Goal: Information Seeking & Learning: Check status

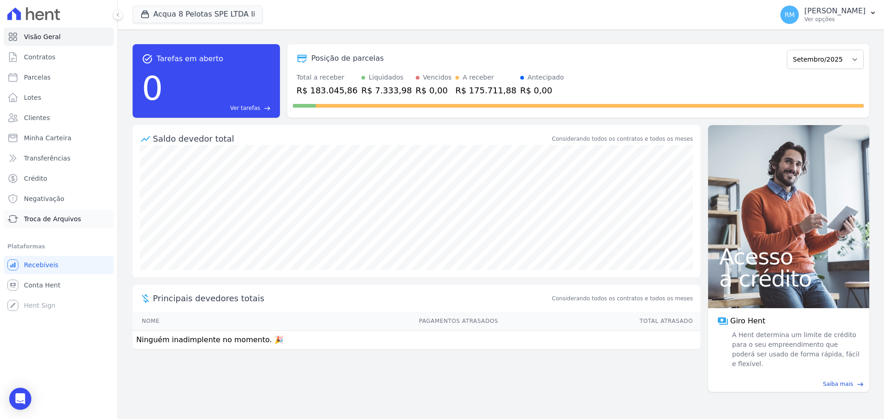
click at [62, 217] on span "Troca de Arquivos" at bounding box center [52, 219] width 57 height 9
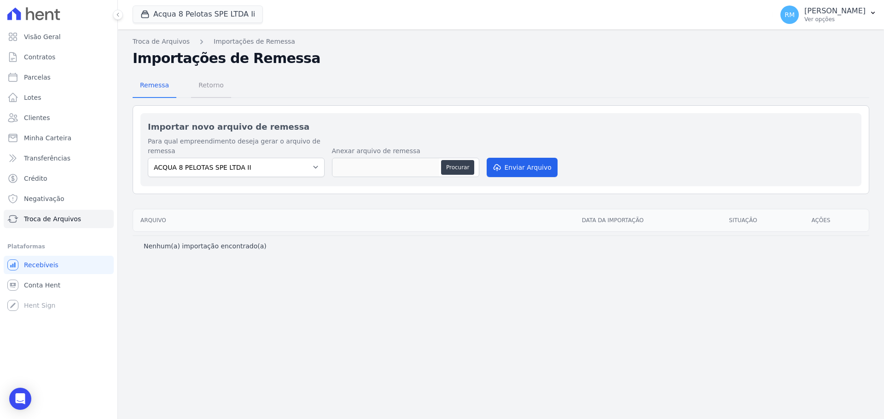
click at [213, 90] on span "Retorno" at bounding box center [211, 85] width 36 height 18
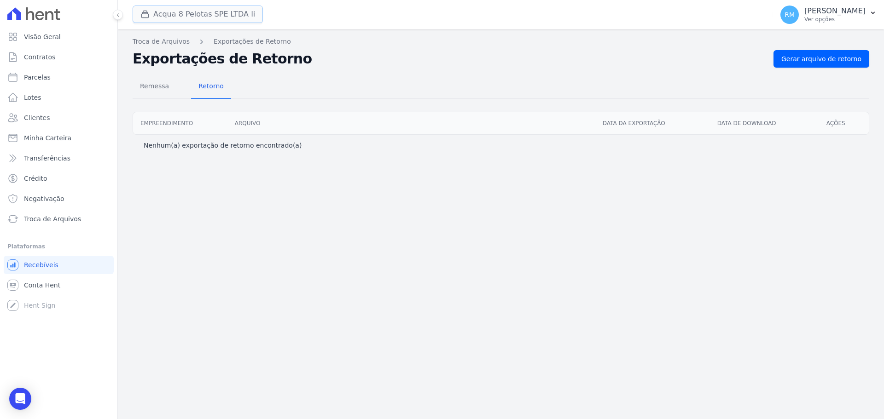
click at [224, 13] on button "Acqua 8 Pelotas SPE LTDA Ii" at bounding box center [198, 14] width 130 height 17
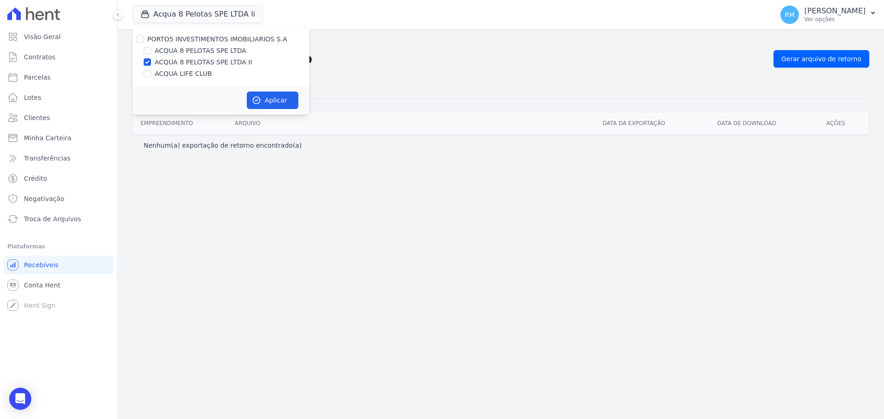
drag, startPoint x: 213, startPoint y: 47, endPoint x: 212, endPoint y: 52, distance: 4.8
click at [213, 48] on label "ACQUA 8 PELOTAS SPE LTDA" at bounding box center [201, 51] width 92 height 10
click at [151, 48] on input "ACQUA 8 PELOTAS SPE LTDA" at bounding box center [147, 50] width 7 height 7
checkbox input "true"
click at [198, 76] on label "ACQUA LIFE CLUB" at bounding box center [183, 74] width 57 height 10
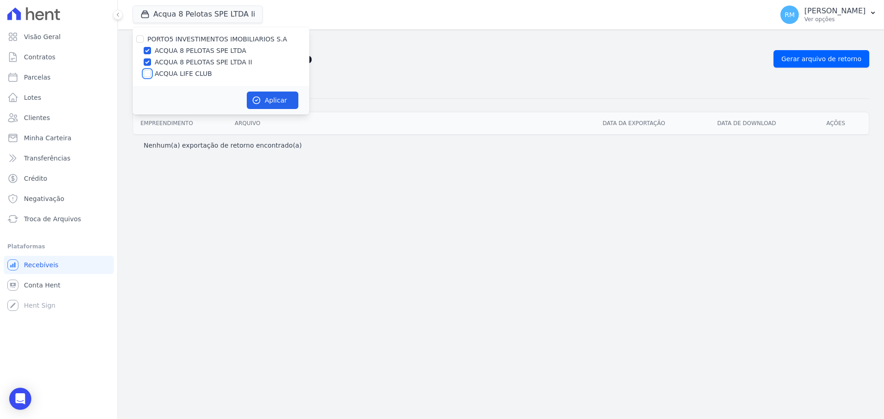
click at [151, 76] on input "ACQUA LIFE CLUB" at bounding box center [147, 73] width 7 height 7
checkbox input "true"
click at [262, 100] on button "Aplicar" at bounding box center [273, 100] width 52 height 17
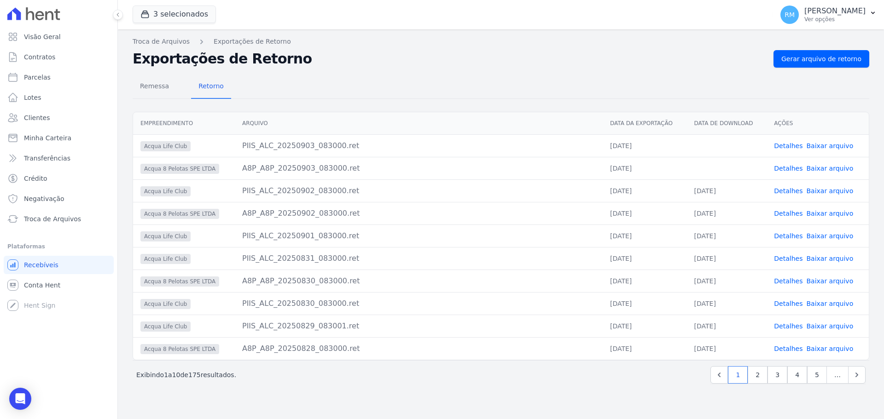
click at [838, 148] on link "Baixar arquivo" at bounding box center [829, 145] width 47 height 7
click at [830, 165] on link "Baixar arquivo" at bounding box center [829, 168] width 47 height 7
click at [161, 41] on link "Troca de Arquivos" at bounding box center [161, 42] width 57 height 10
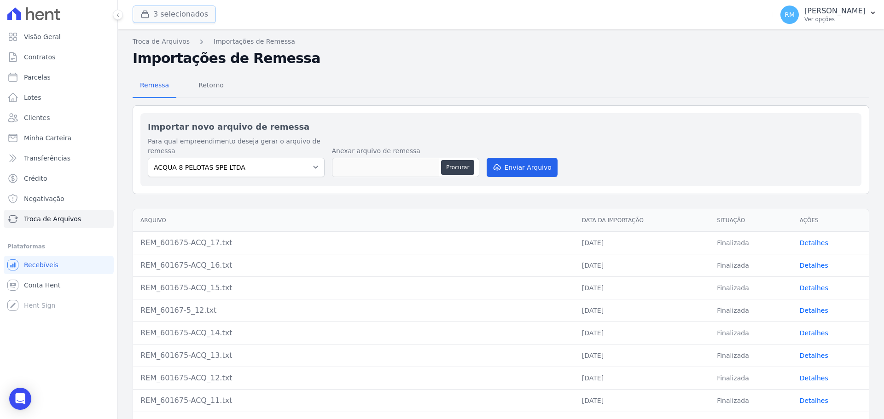
click at [184, 19] on button "3 selecionados" at bounding box center [174, 14] width 83 height 17
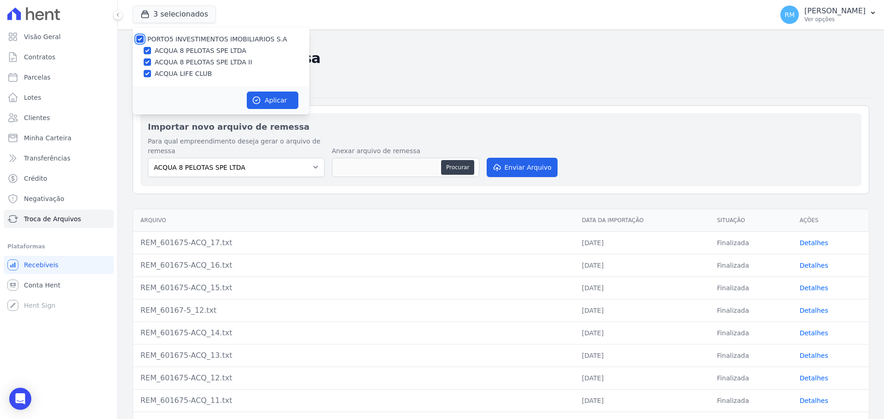
drag, startPoint x: 140, startPoint y: 38, endPoint x: 144, endPoint y: 45, distance: 7.8
click at [139, 38] on input "PORTO5 INVESTIMENTOS IMOBILIARIOS S.A" at bounding box center [139, 38] width 7 height 7
checkbox input "false"
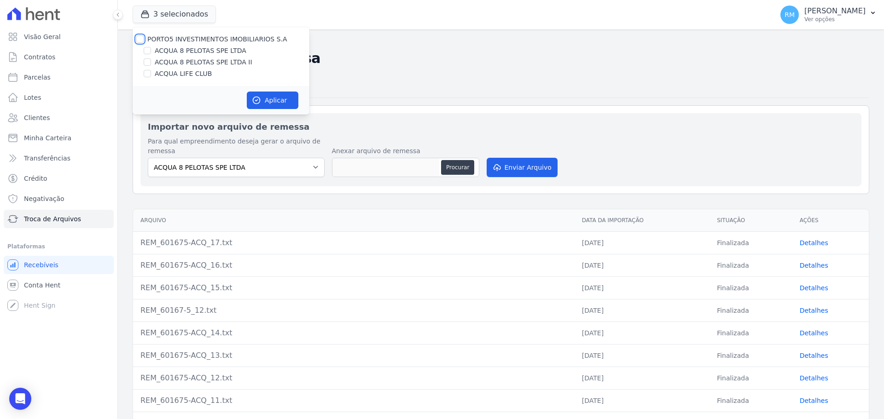
checkbox input "false"
click at [148, 62] on input "ACQUA 8 PELOTAS SPE LTDA II" at bounding box center [147, 61] width 7 height 7
checkbox input "true"
click at [259, 100] on icon "button" at bounding box center [256, 100] width 9 height 9
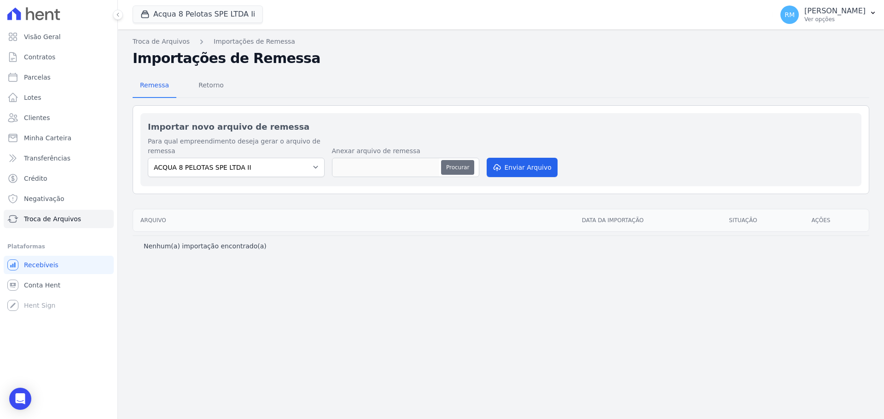
click at [452, 160] on button "Procurar" at bounding box center [457, 167] width 33 height 15
type input "REM_60167-5_13.txt"
drag, startPoint x: 526, startPoint y: 162, endPoint x: 527, endPoint y: 169, distance: 7.4
click at [527, 169] on div "Importar novo arquivo de remessa Para qual empreendimento deseja gerar o arquiv…" at bounding box center [500, 149] width 721 height 73
click at [520, 158] on button "Enviar Arquivo" at bounding box center [522, 167] width 71 height 19
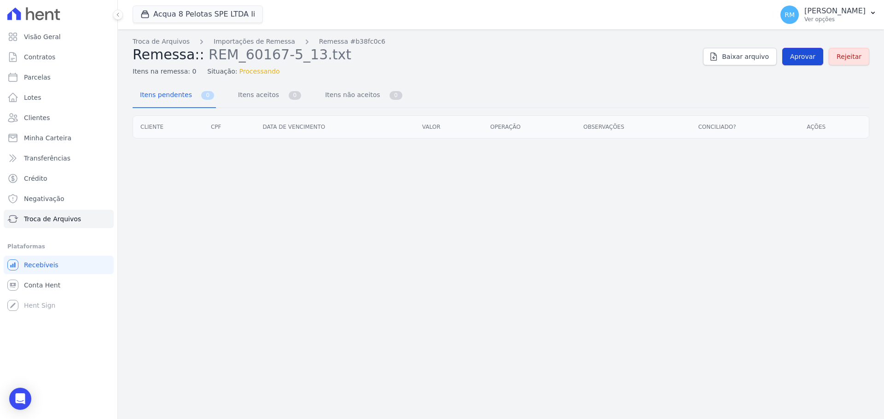
click at [806, 59] on span "Aprovar" at bounding box center [802, 56] width 25 height 9
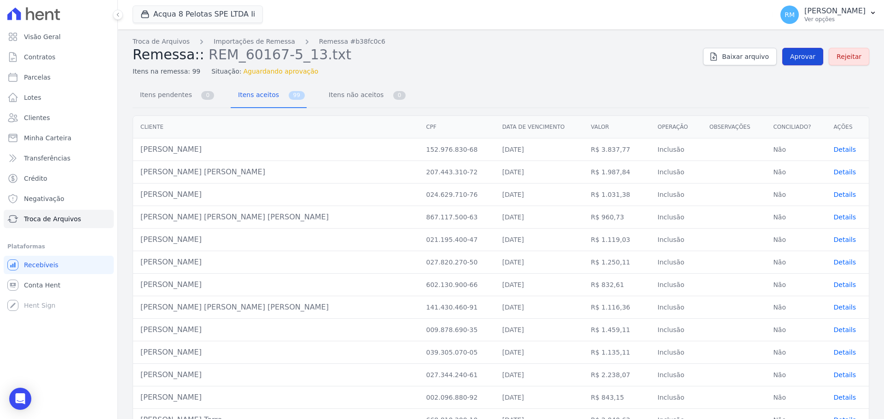
click at [807, 59] on span "Aprovar" at bounding box center [802, 56] width 25 height 9
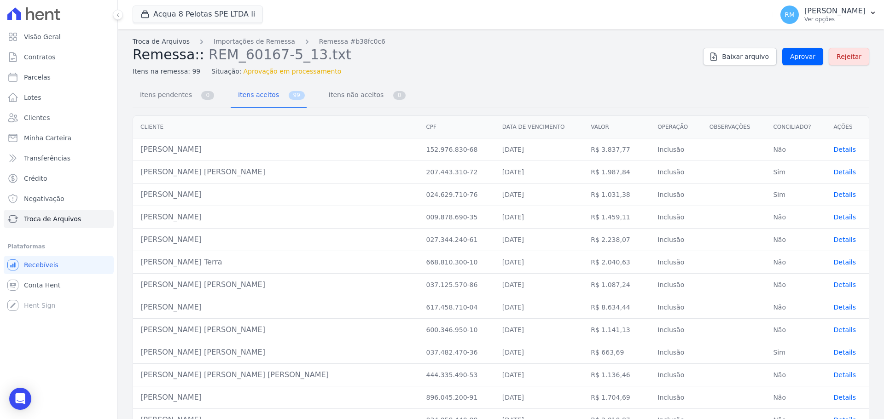
click at [168, 42] on link "Troca de Arquivos" at bounding box center [161, 42] width 57 height 10
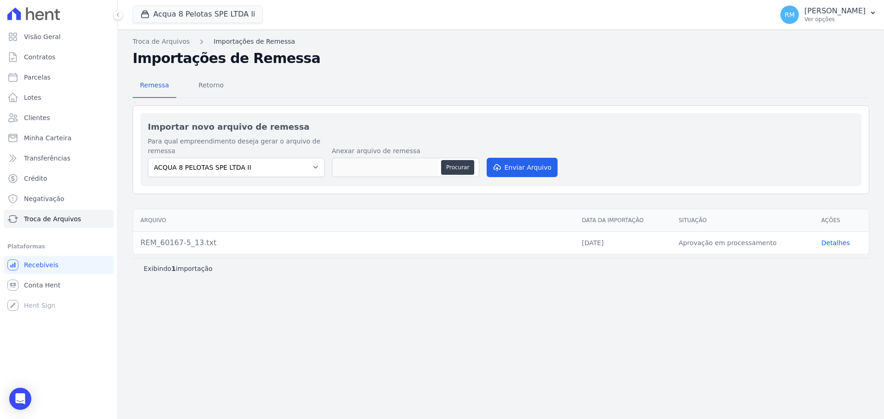
click at [239, 41] on link "Importações de Remessa" at bounding box center [254, 42] width 81 height 10
click at [843, 239] on link "Detalhes" at bounding box center [835, 242] width 29 height 7
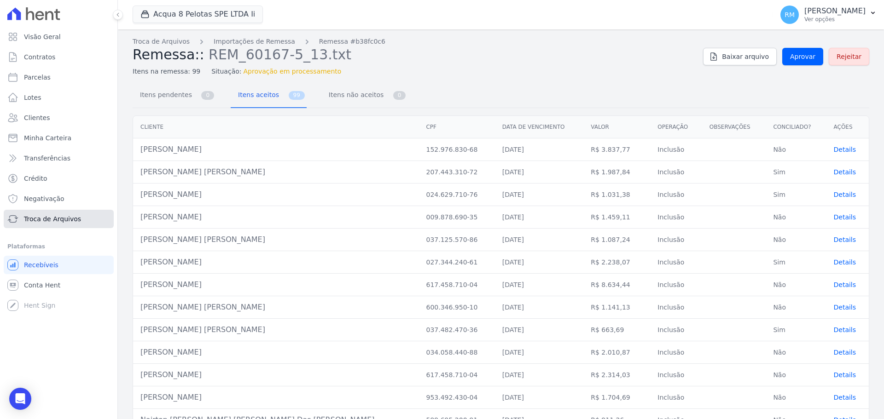
click at [45, 222] on span "Troca de Arquivos" at bounding box center [52, 219] width 57 height 9
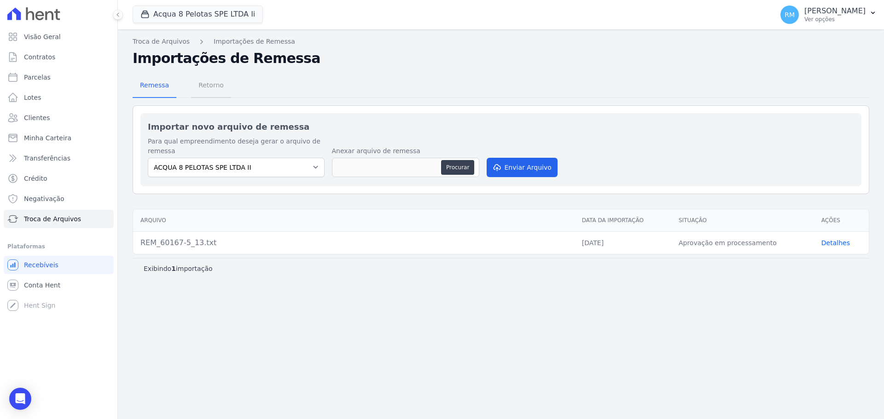
click at [204, 85] on span "Retorno" at bounding box center [211, 85] width 36 height 18
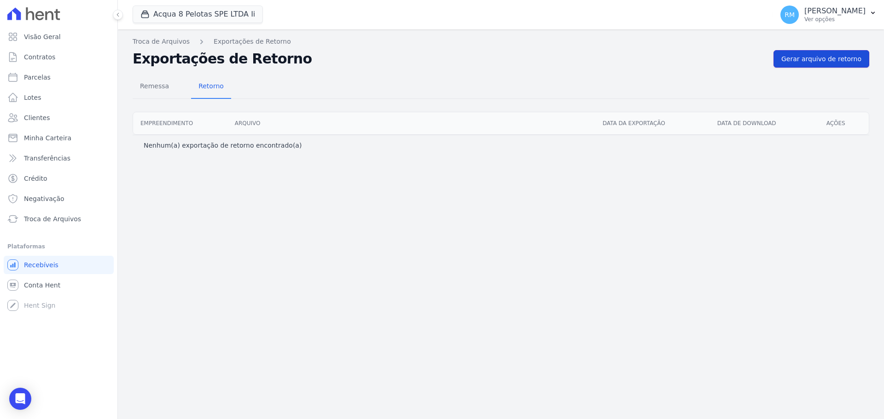
click at [792, 58] on span "Gerar arquivo de retorno" at bounding box center [821, 58] width 80 height 9
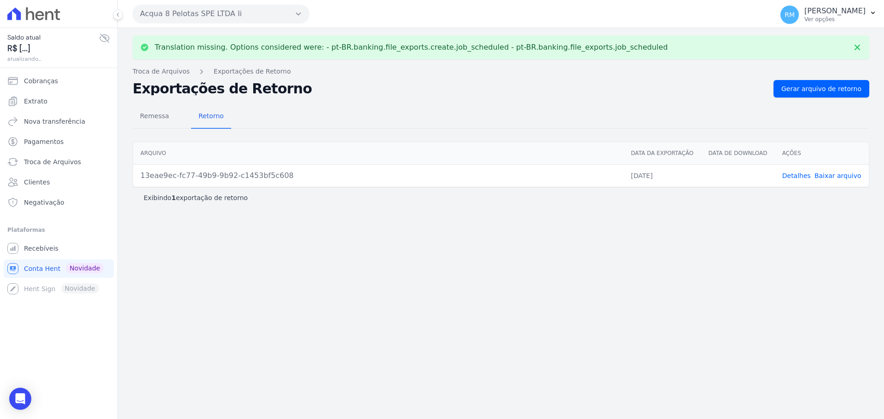
click at [825, 177] on link "Baixar arquivo" at bounding box center [837, 175] width 47 height 7
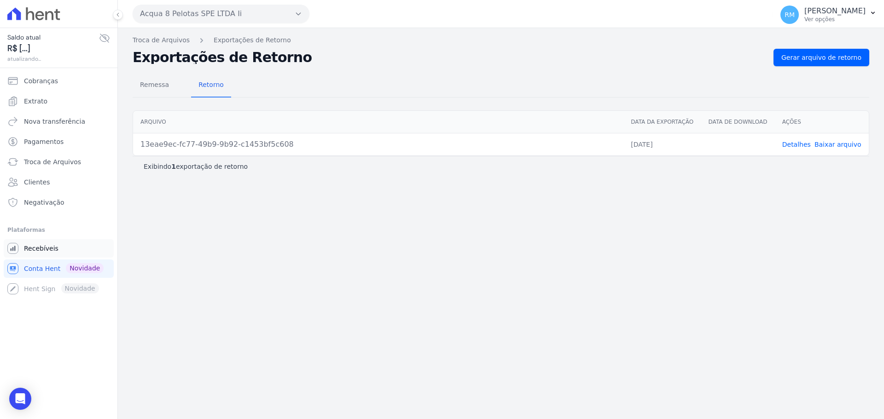
click at [41, 244] on span "Recebíveis" at bounding box center [41, 248] width 35 height 9
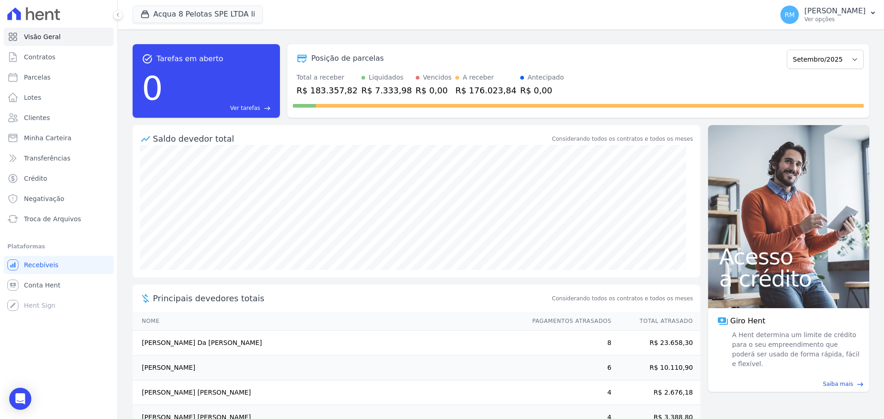
scroll to position [51, 0]
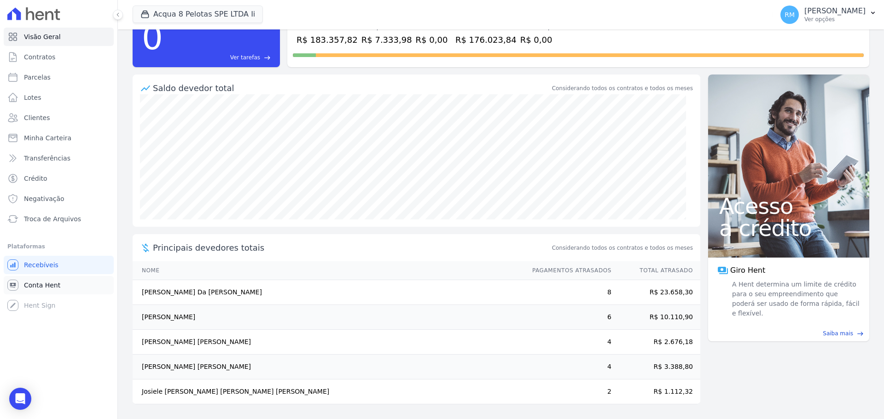
click at [41, 279] on link "Conta Hent" at bounding box center [59, 285] width 110 height 18
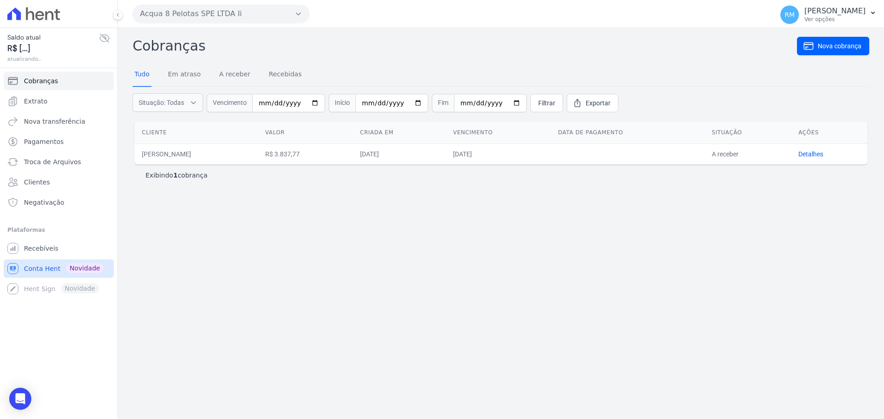
click at [42, 267] on span "Conta Hent" at bounding box center [42, 268] width 36 height 9
click at [186, 79] on link "Em atraso" at bounding box center [184, 75] width 36 height 24
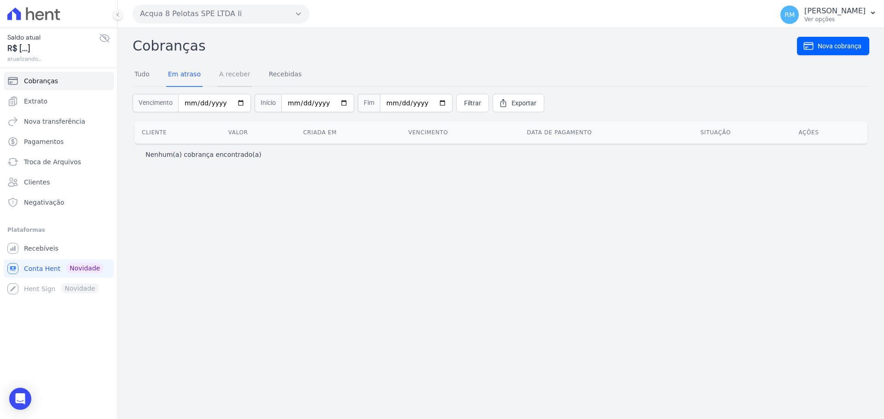
click at [225, 77] on link "A receber" at bounding box center [234, 75] width 35 height 24
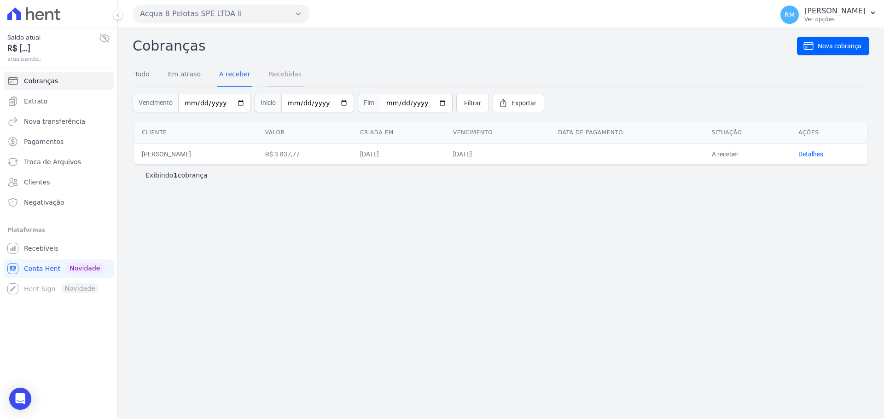
click at [276, 77] on link "Recebidas" at bounding box center [285, 75] width 37 height 24
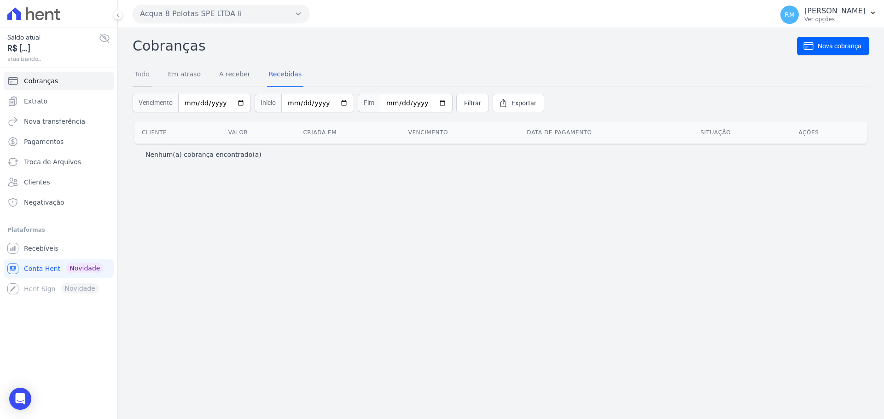
click at [147, 70] on link "Tudo" at bounding box center [142, 75] width 19 height 24
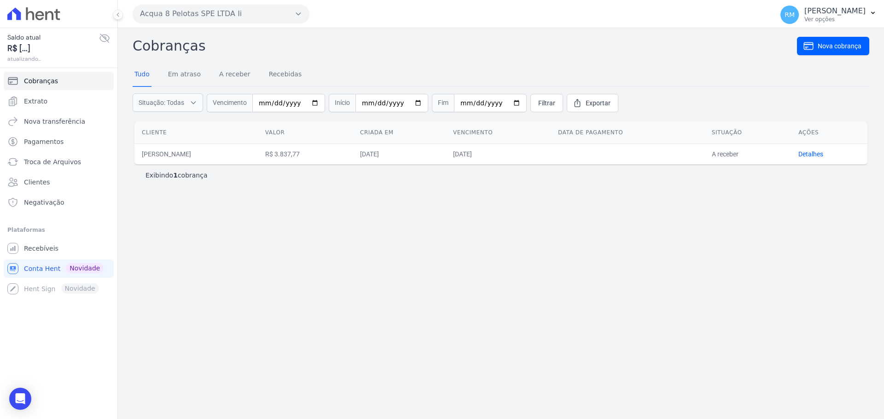
click at [189, 15] on button "Acqua 8 Pelotas SPE LTDA Ii" at bounding box center [221, 14] width 177 height 18
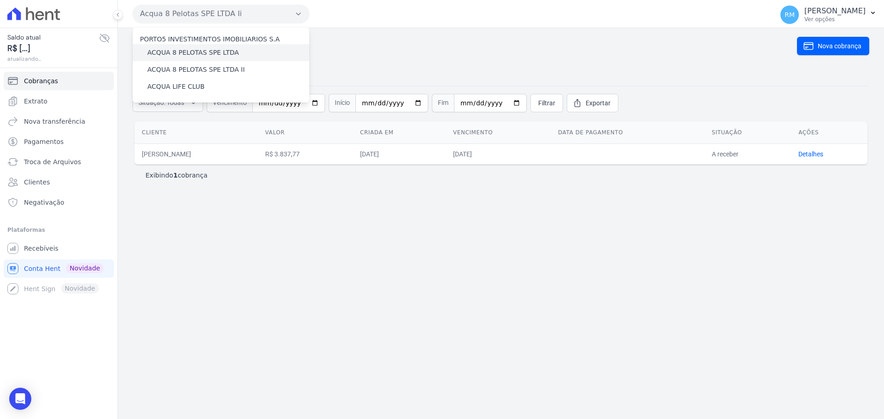
click at [180, 49] on label "ACQUA 8 PELOTAS SPE LTDA" at bounding box center [193, 53] width 92 height 10
click at [0, 0] on input "ACQUA 8 PELOTAS SPE LTDA" at bounding box center [0, 0] width 0 height 0
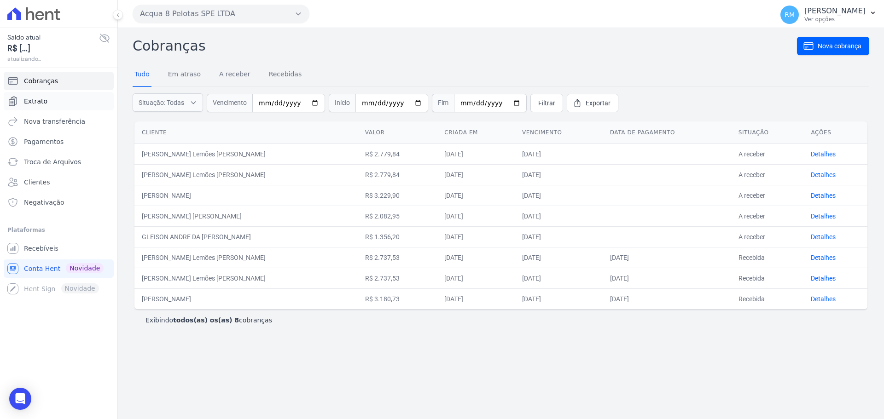
click at [46, 101] on link "Extrato" at bounding box center [59, 101] width 110 height 18
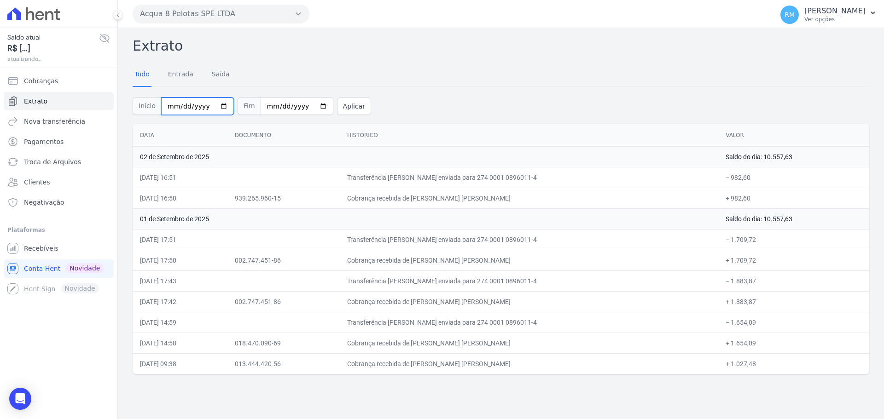
click at [182, 106] on input "[DATE]" at bounding box center [197, 106] width 73 height 17
click at [216, 105] on input "[DATE]" at bounding box center [197, 106] width 73 height 17
type input "[DATE]"
click at [282, 108] on input "[DATE]" at bounding box center [297, 106] width 73 height 17
click at [312, 105] on input "[DATE]" at bounding box center [297, 106] width 73 height 17
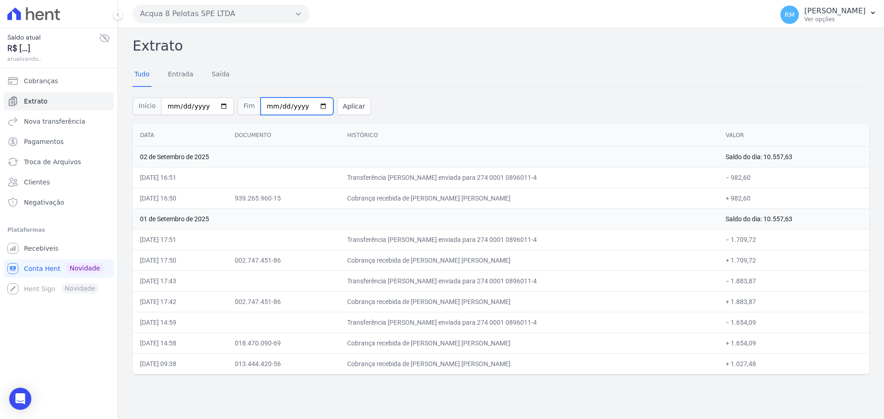
type input "[DATE]"
click at [342, 105] on button "Aplicar" at bounding box center [354, 106] width 34 height 17
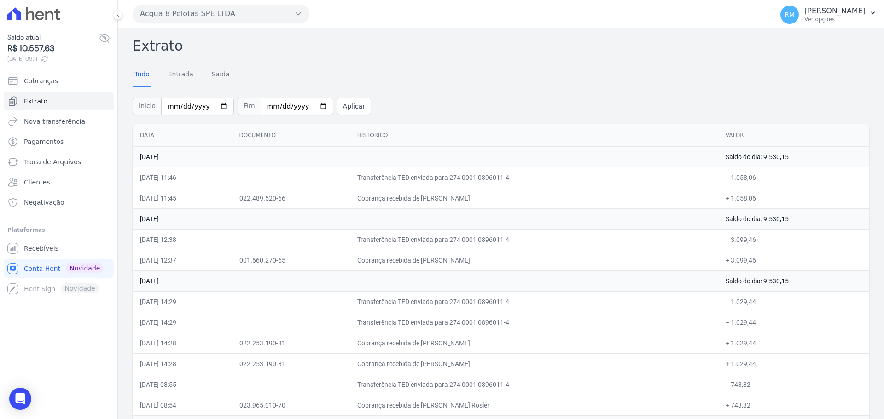
click at [118, 12] on icon at bounding box center [118, 15] width 6 height 6
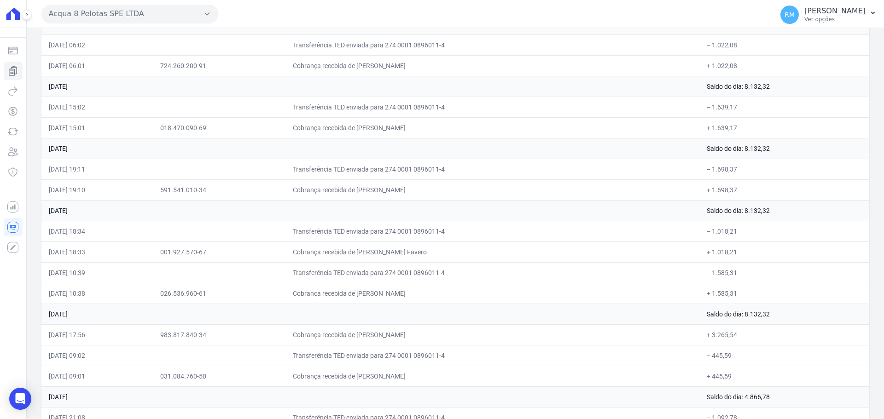
scroll to position [1330, 0]
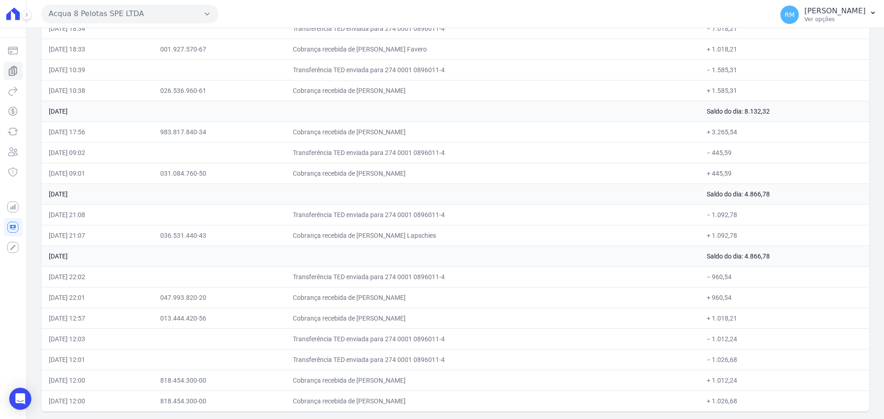
drag, startPoint x: 46, startPoint y: 134, endPoint x: 267, endPoint y: 383, distance: 333.3
click at [294, 419] on html "Saldo atual R$ 10.557,63 [DATE] 09:11 Cobranças Extrato Nova transferência Paga…" at bounding box center [442, 209] width 884 height 419
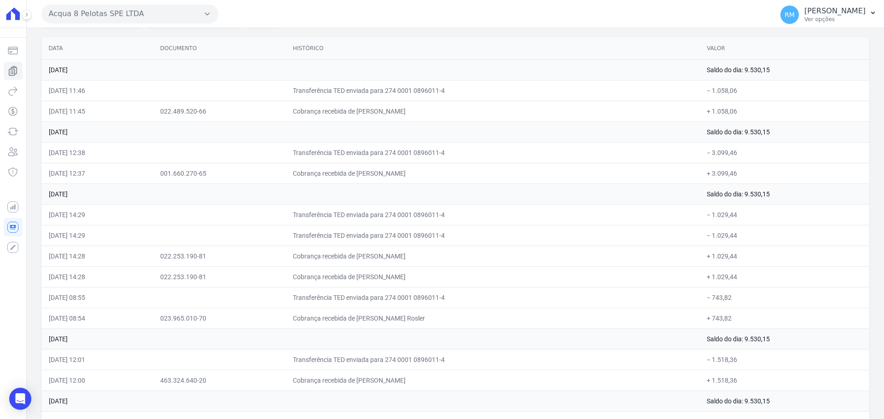
scroll to position [0, 0]
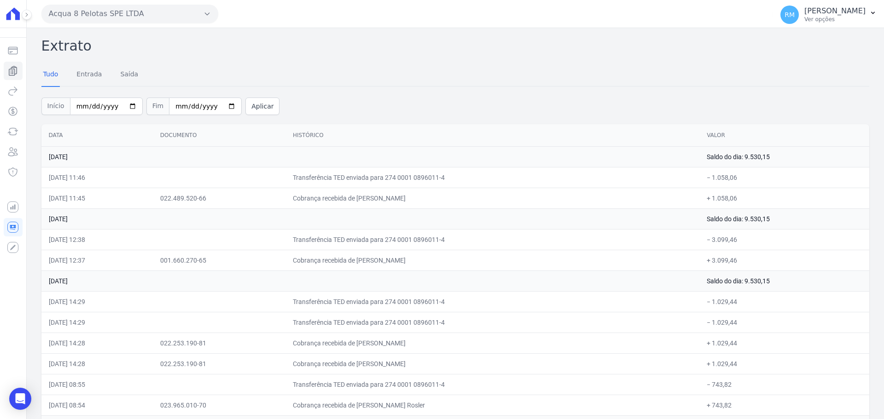
click at [92, 16] on button "Acqua 8 Pelotas SPE LTDA" at bounding box center [129, 14] width 177 height 18
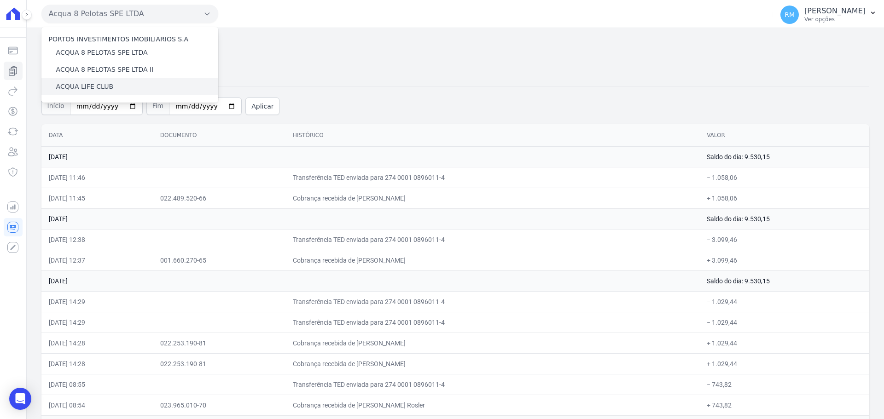
click at [98, 82] on label "ACQUA LIFE CLUB" at bounding box center [84, 87] width 57 height 10
click at [0, 0] on input "ACQUA LIFE CLUB" at bounding box center [0, 0] width 0 height 0
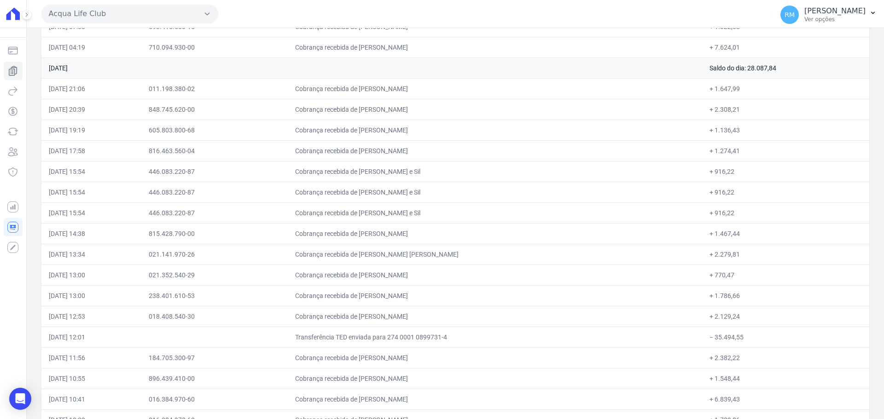
scroll to position [7421, 0]
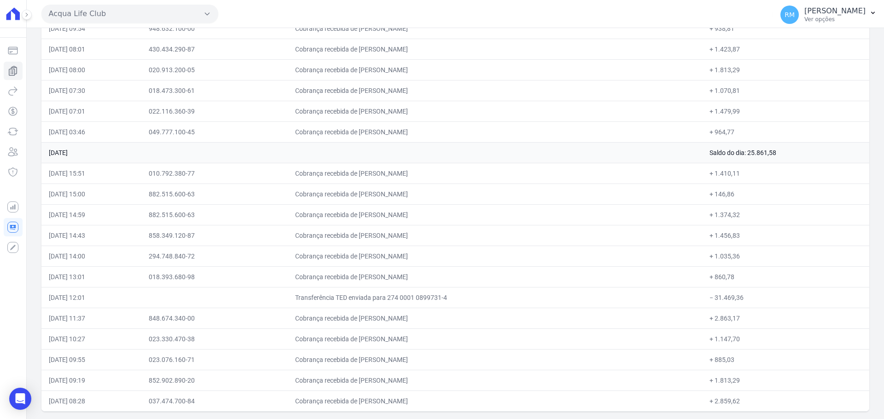
drag, startPoint x: 45, startPoint y: 131, endPoint x: 63, endPoint y: 440, distance: 309.9
click at [63, 419] on html "Saldo atual R$ 1.626,49 [DATE] 09:13 Cobranças Extrato Nova transferência Pagam…" at bounding box center [442, 209] width 884 height 419
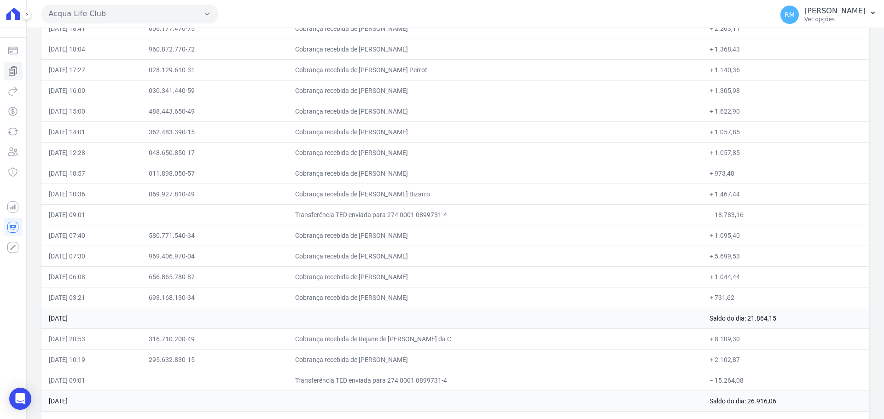
scroll to position [3369, 0]
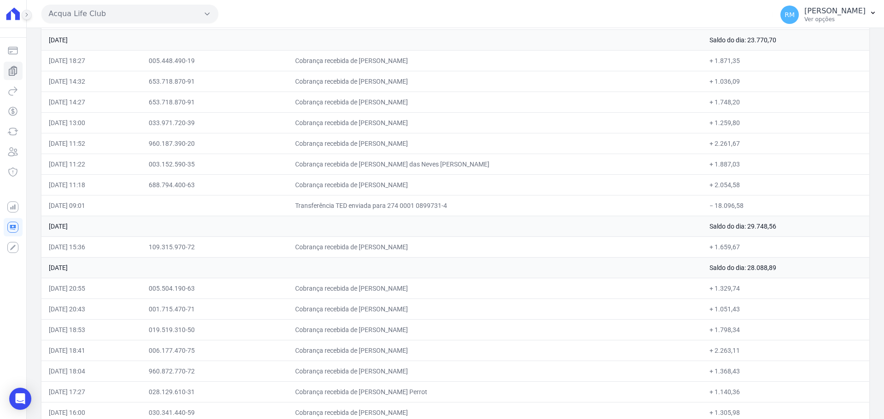
click at [29, 10] on button at bounding box center [27, 15] width 10 height 10
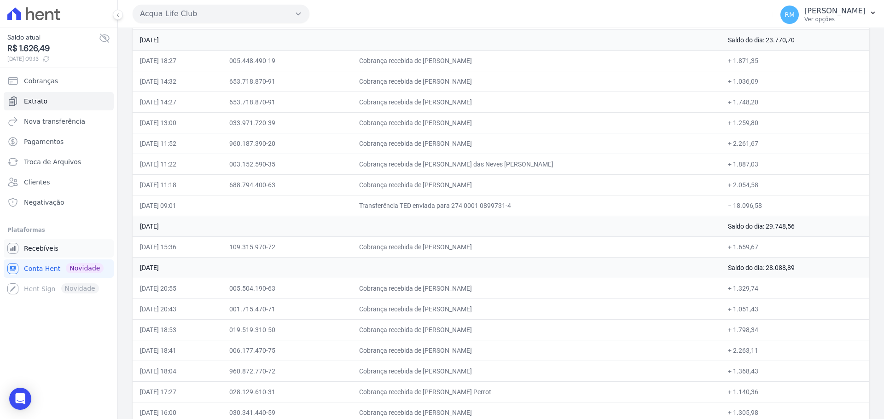
click at [24, 249] on span "Recebíveis" at bounding box center [41, 248] width 35 height 9
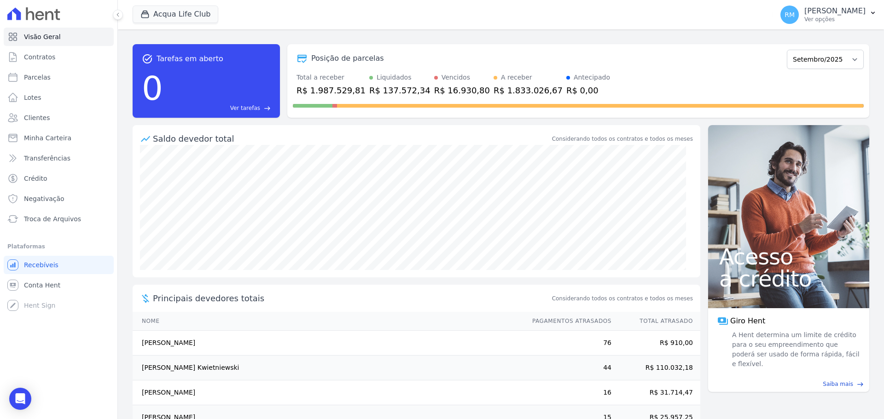
scroll to position [51, 0]
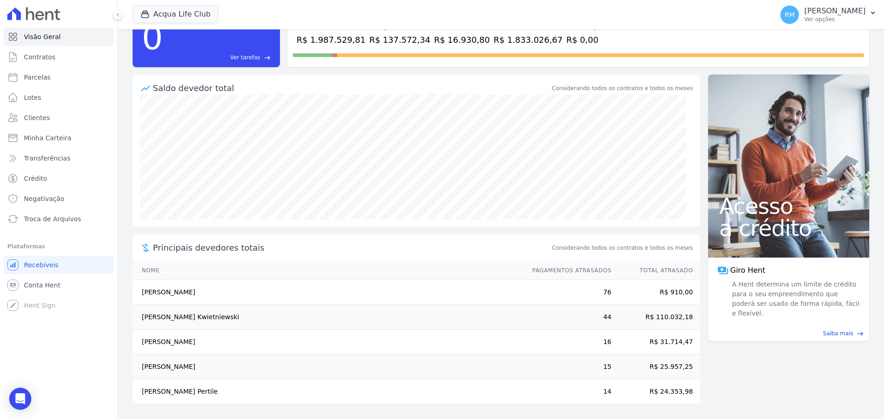
click at [163, 295] on td "[PERSON_NAME]" at bounding box center [328, 292] width 391 height 25
click at [599, 290] on td "76" at bounding box center [567, 292] width 88 height 25
click at [675, 291] on td "R$ 910,00" at bounding box center [656, 292] width 88 height 25
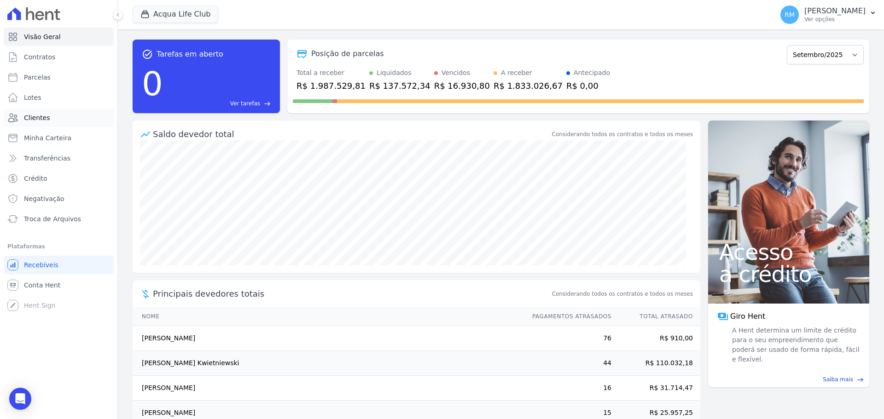
click at [31, 117] on span "Clientes" at bounding box center [37, 117] width 26 height 9
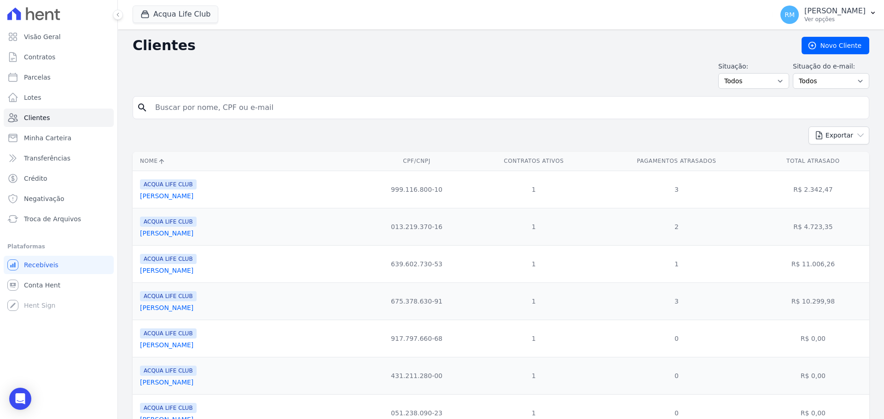
click at [216, 102] on input "search" at bounding box center [507, 108] width 715 height 18
type input "[PERSON_NAME]"
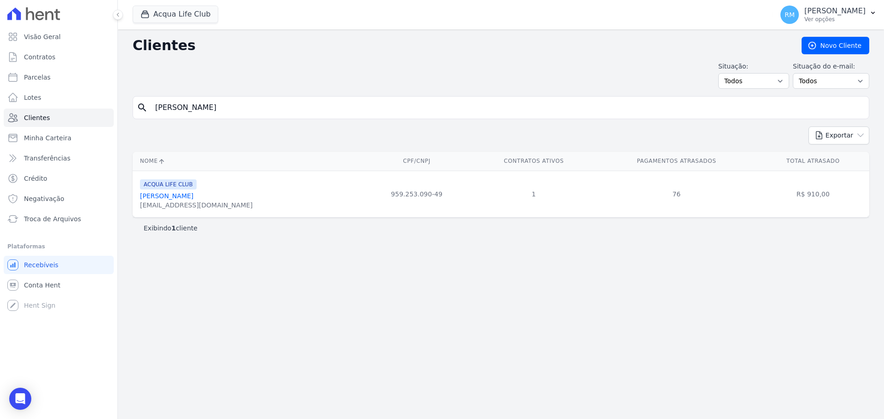
click at [164, 198] on link "[PERSON_NAME]" at bounding box center [166, 195] width 53 height 7
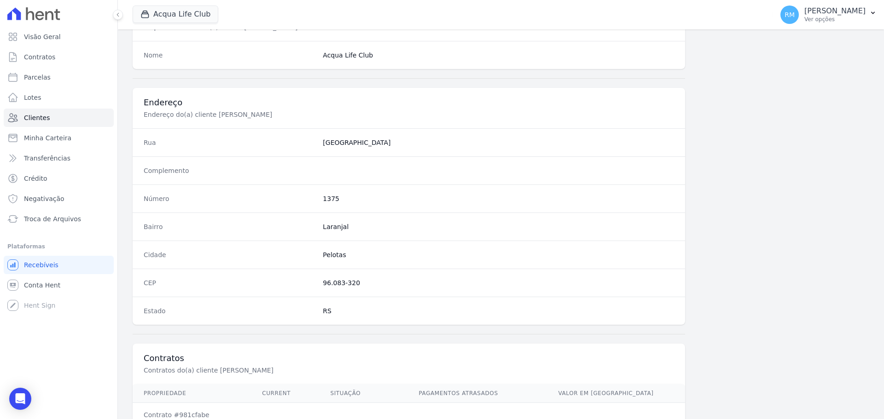
scroll to position [442, 0]
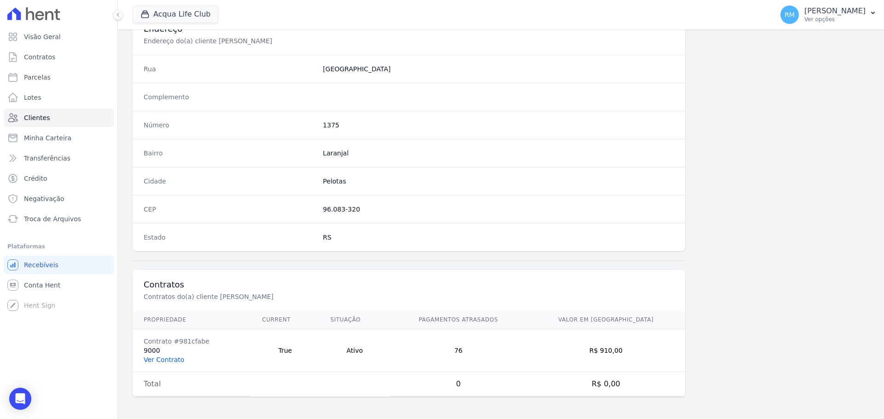
click at [171, 360] on link "Ver Contrato" at bounding box center [164, 359] width 41 height 7
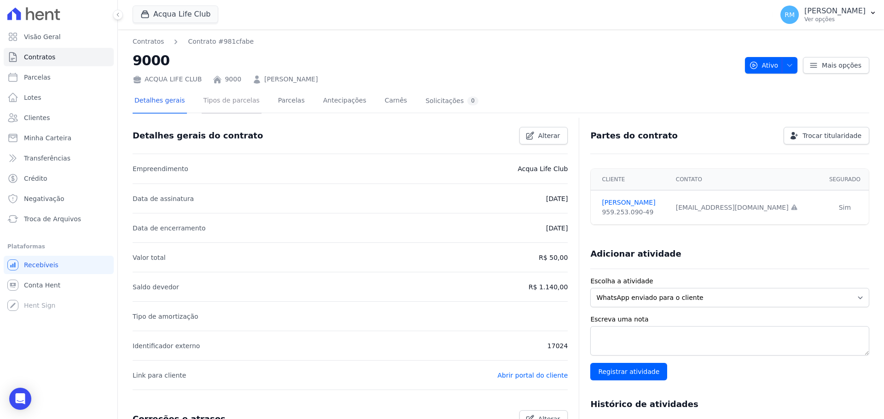
click at [234, 98] on link "Tipos de parcelas" at bounding box center [232, 101] width 60 height 24
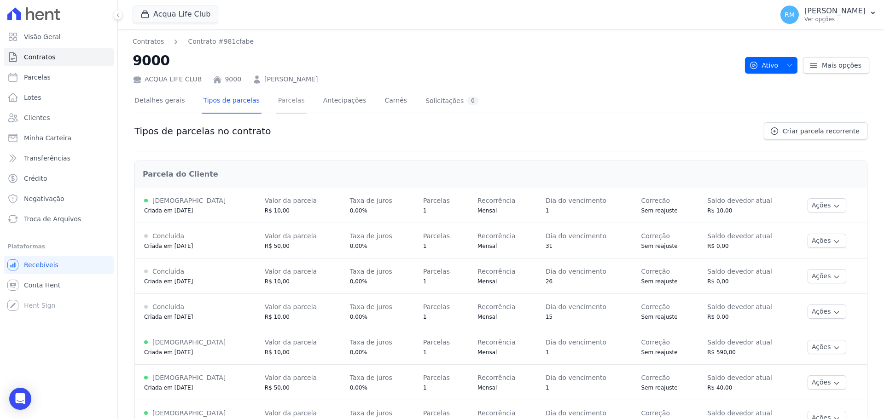
click at [284, 99] on link "Parcelas" at bounding box center [291, 101] width 30 height 24
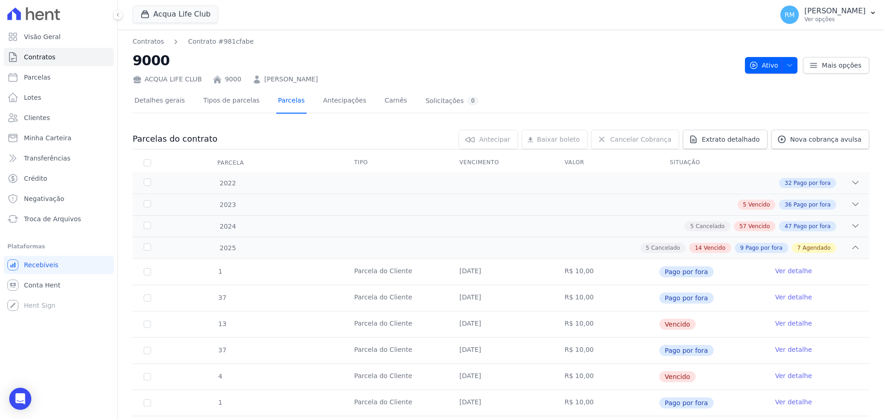
click at [279, 105] on link "Parcelas" at bounding box center [291, 101] width 30 height 24
click at [39, 75] on span "Parcelas" at bounding box center [37, 77] width 27 height 9
select select
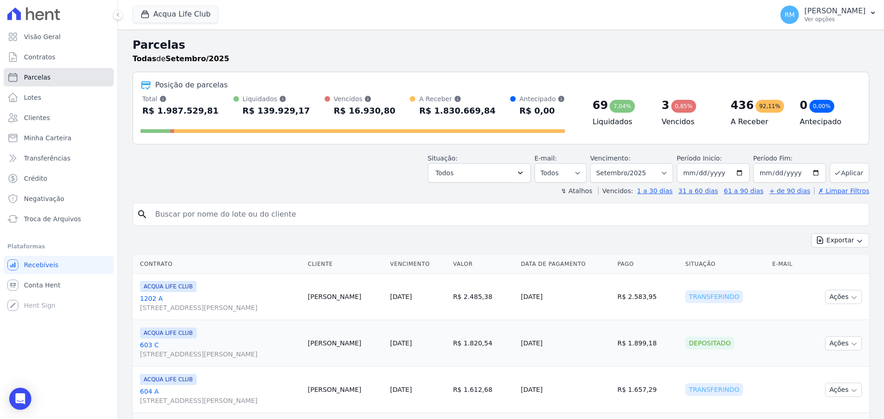
click at [35, 77] on span "Parcelas" at bounding box center [37, 77] width 27 height 9
drag, startPoint x: 216, startPoint y: 209, endPoint x: 214, endPoint y: 213, distance: 4.7
click at [215, 209] on input "search" at bounding box center [507, 214] width 715 height 18
select select
